Goal: Task Accomplishment & Management: Manage account settings

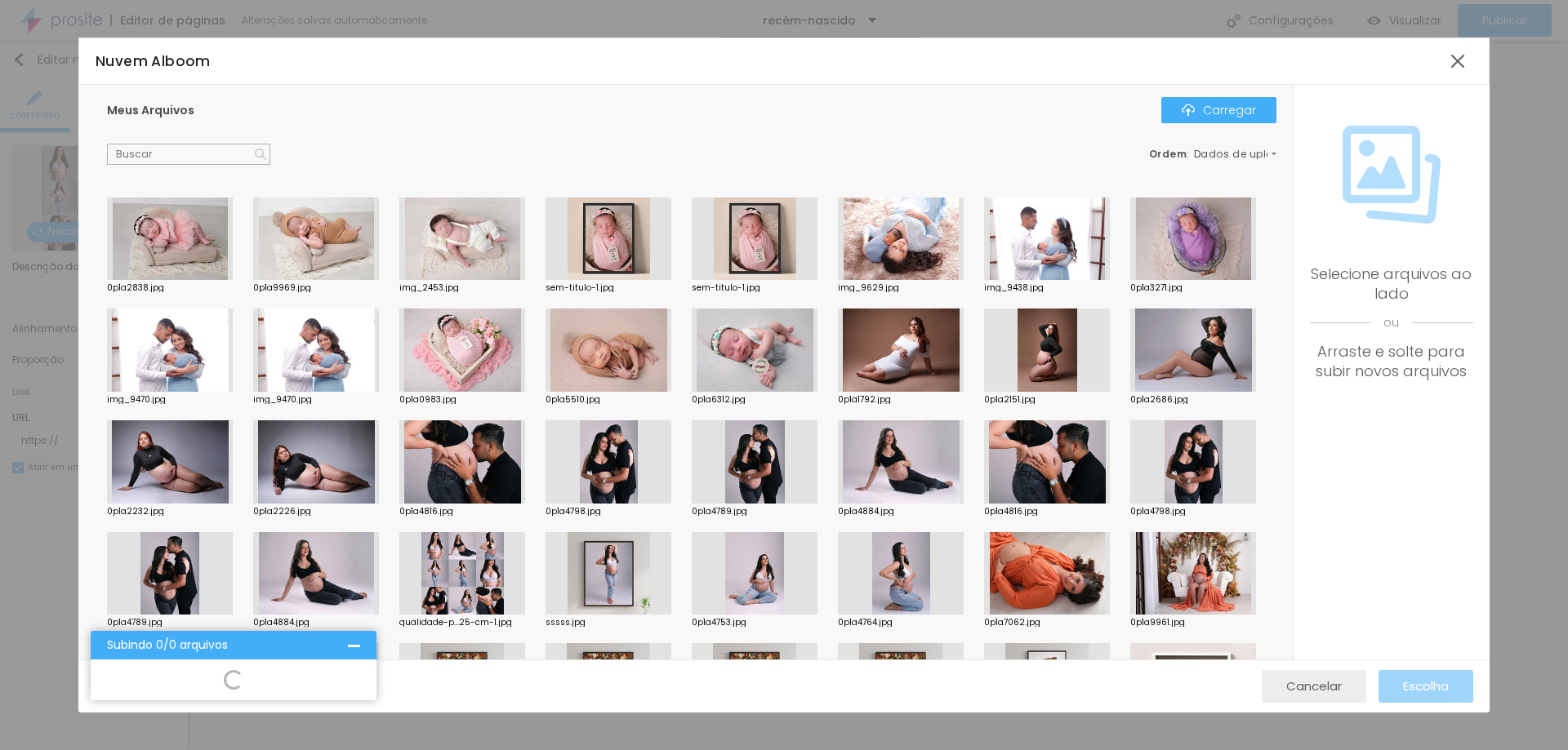
click at [1311, 679] on font "Cancelar" at bounding box center [1314, 685] width 56 height 17
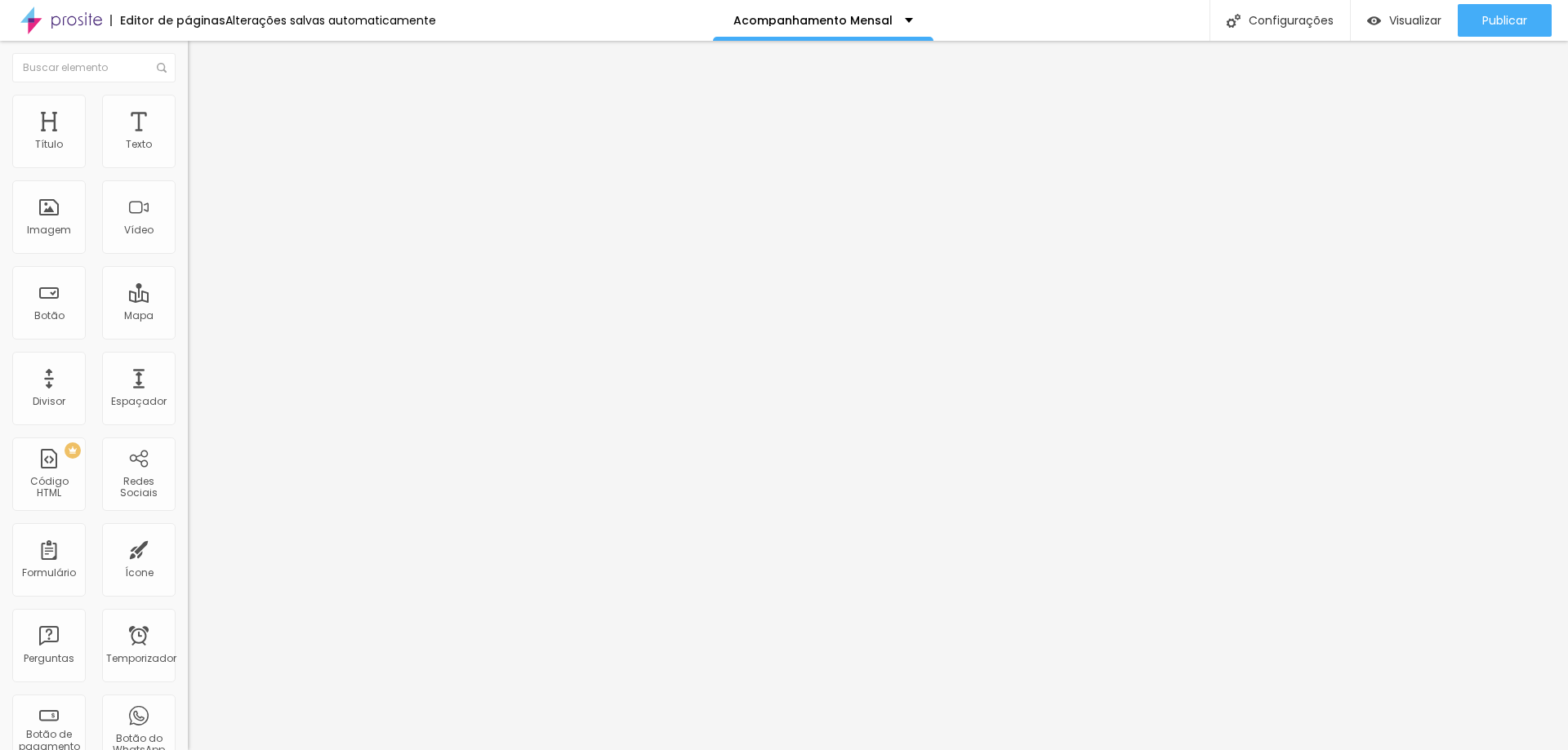
click at [197, 141] on font "Trocar imagem" at bounding box center [237, 133] width 79 height 13
click at [1511, 19] on font "Publicar" at bounding box center [1505, 21] width 45 height 16
click at [197, 141] on font "Trocar imagem" at bounding box center [237, 133] width 79 height 13
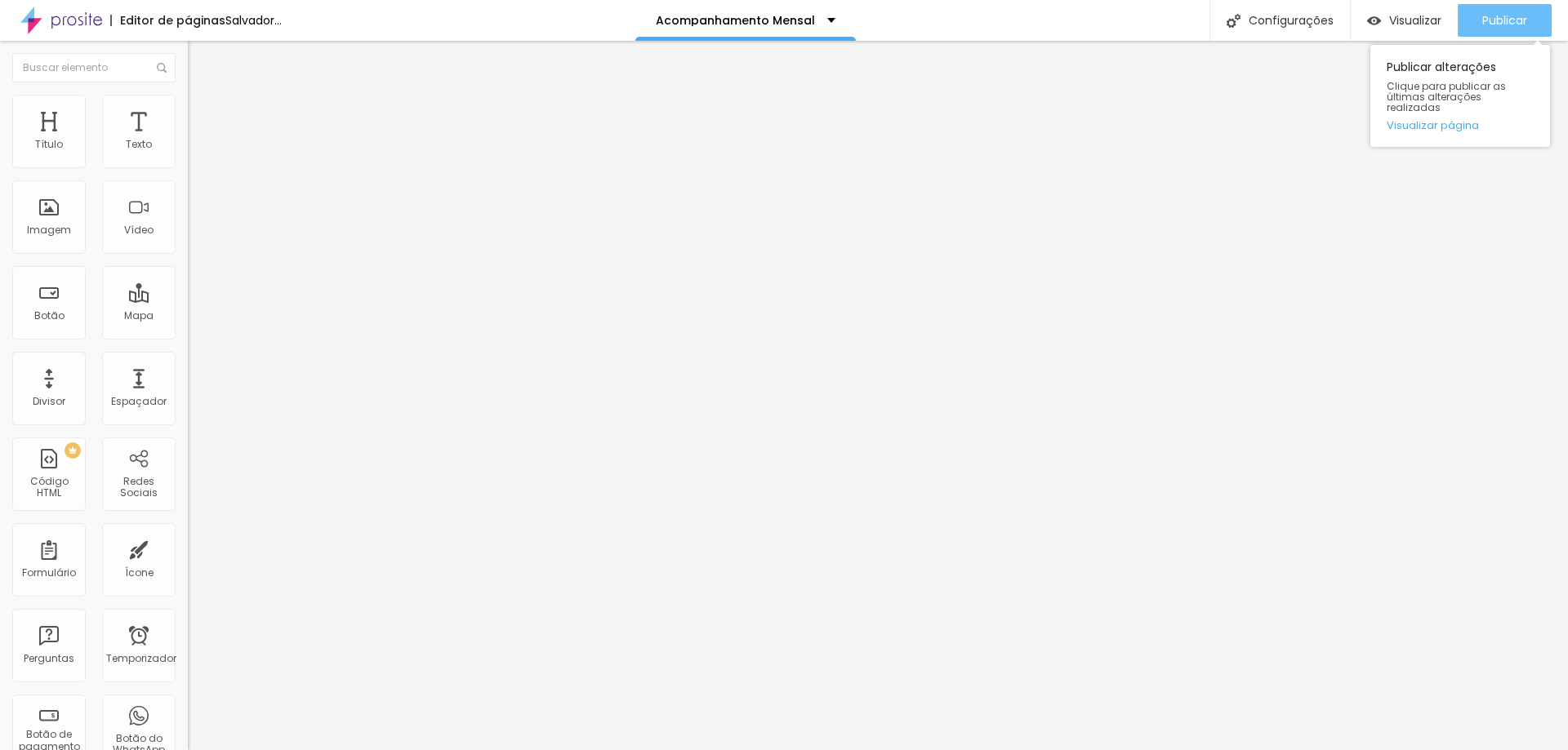
click at [1509, 16] on font "Publicar" at bounding box center [1505, 21] width 45 height 16
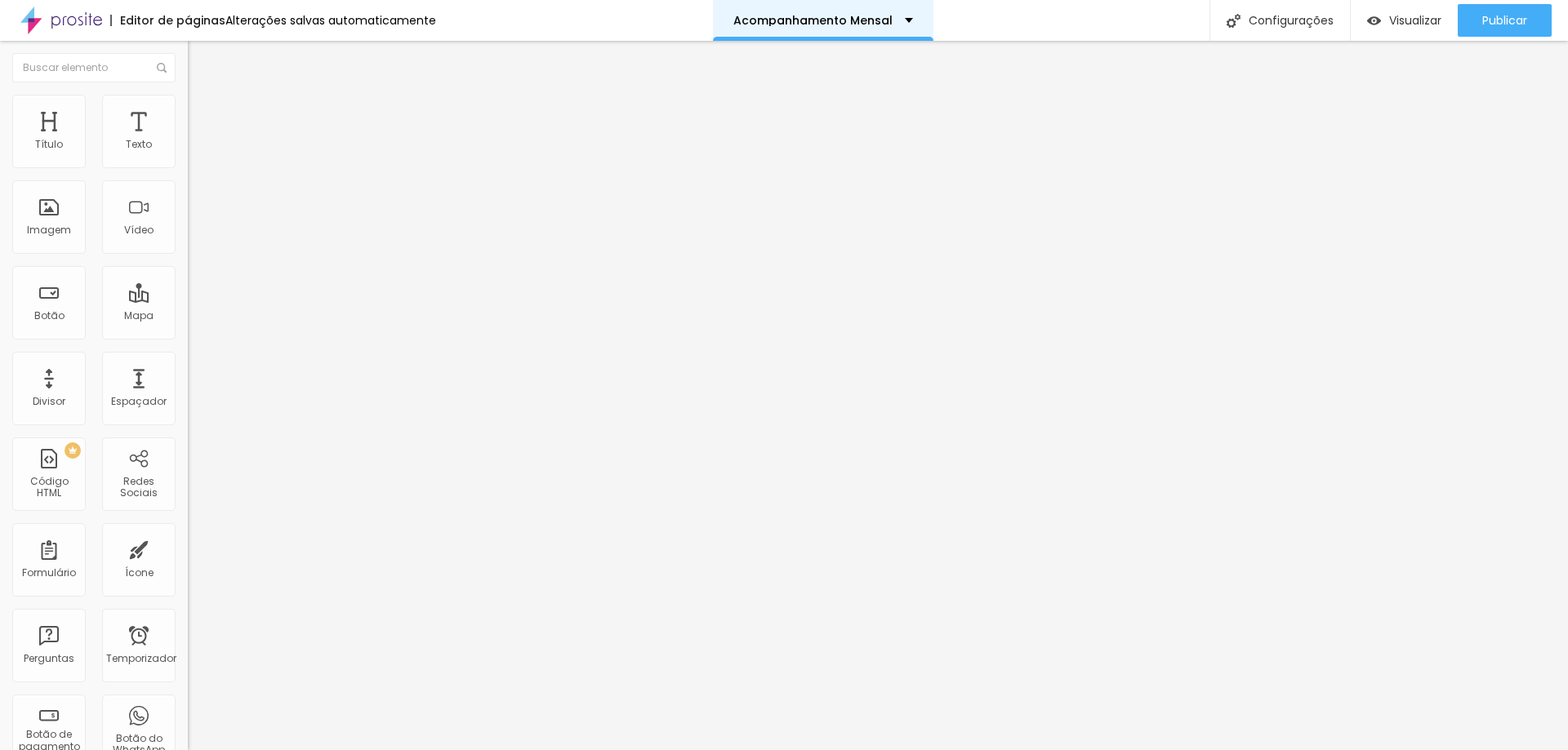
click at [878, 15] on font "Acompanhamento Mensal" at bounding box center [813, 21] width 160 height 16
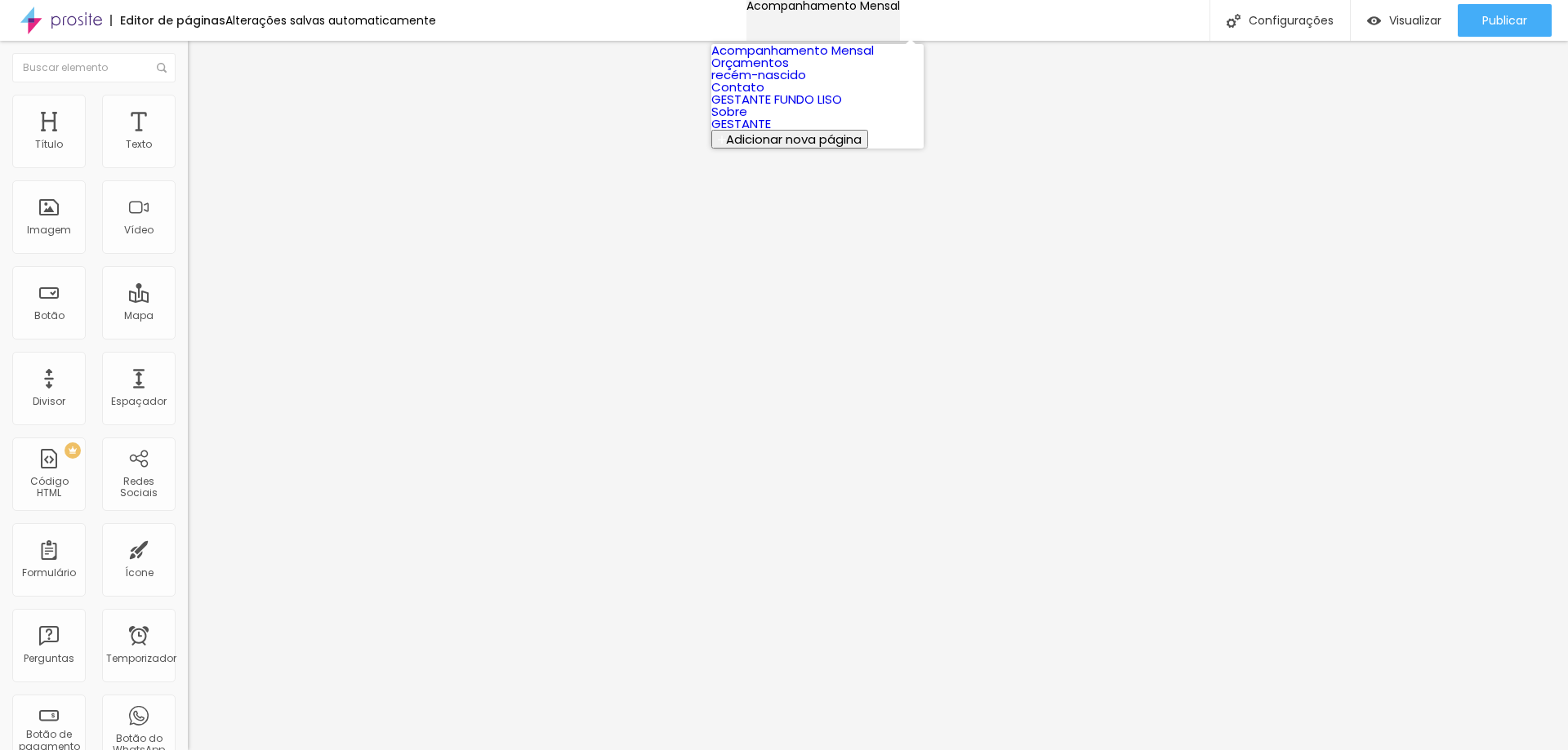
click at [878, 13] on font "Acompanhamento Mensal" at bounding box center [823, 5] width 153 height 16
